Goal: Information Seeking & Learning: Learn about a topic

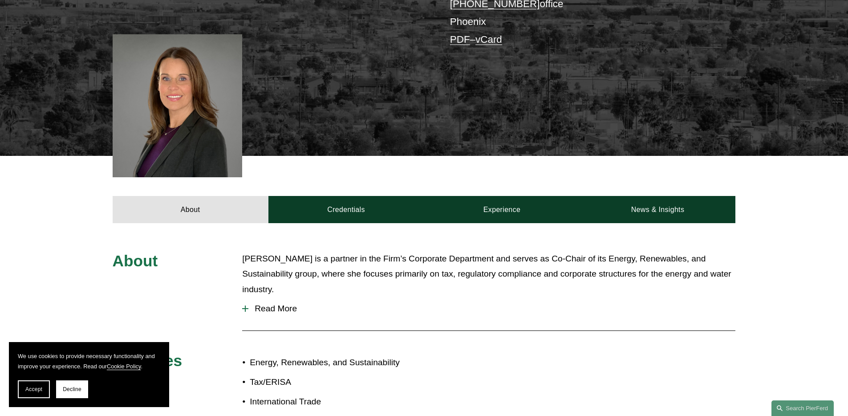
scroll to position [264, 0]
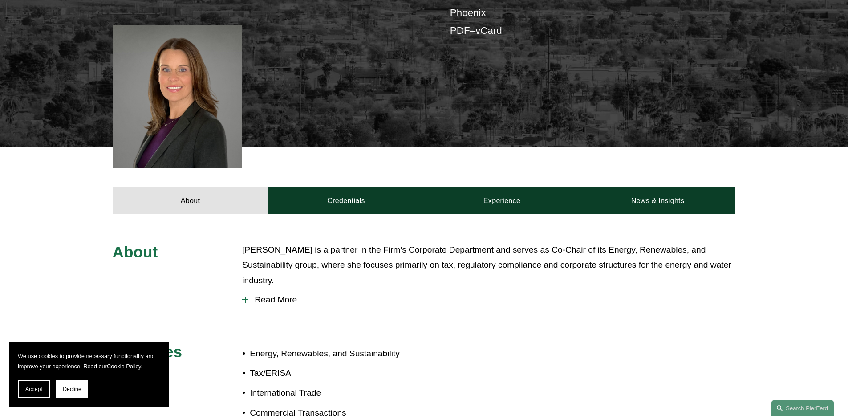
click at [281, 288] on button "Read More" at bounding box center [488, 299] width 493 height 23
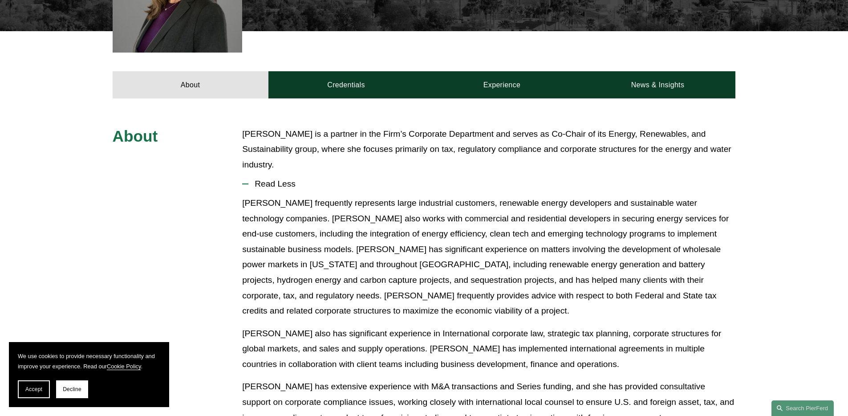
scroll to position [384, 0]
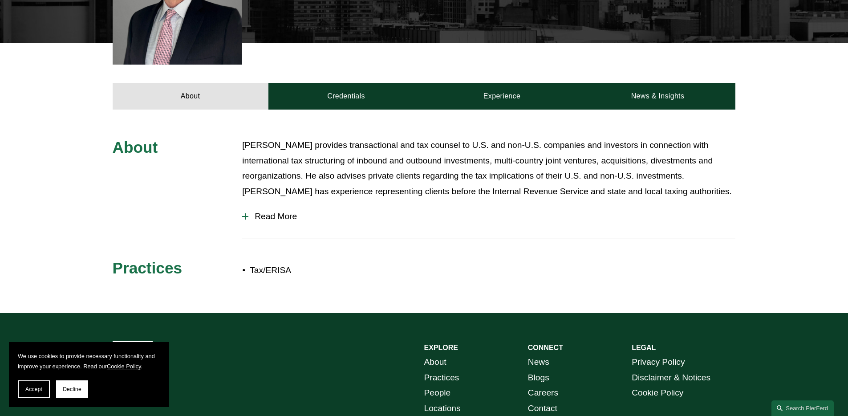
scroll to position [353, 0]
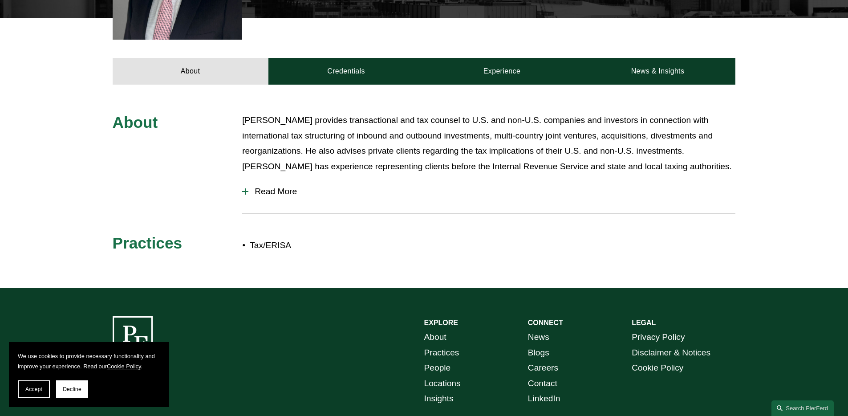
click at [280, 187] on span "Read More" at bounding box center [491, 192] width 487 height 10
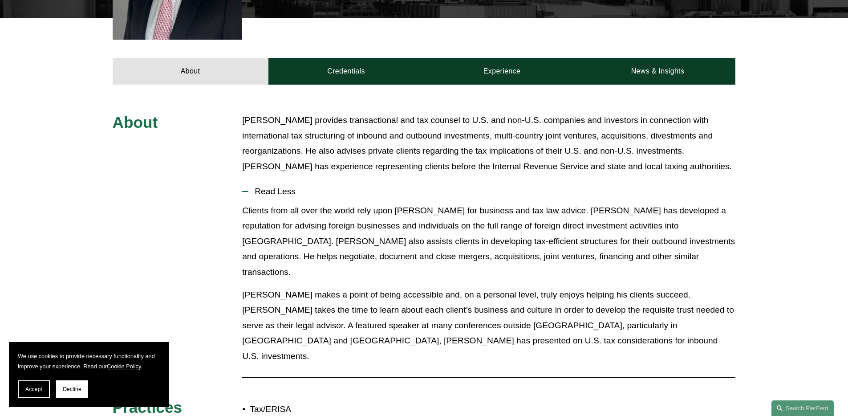
scroll to position [0, 0]
